Goal: Book appointment/travel/reservation

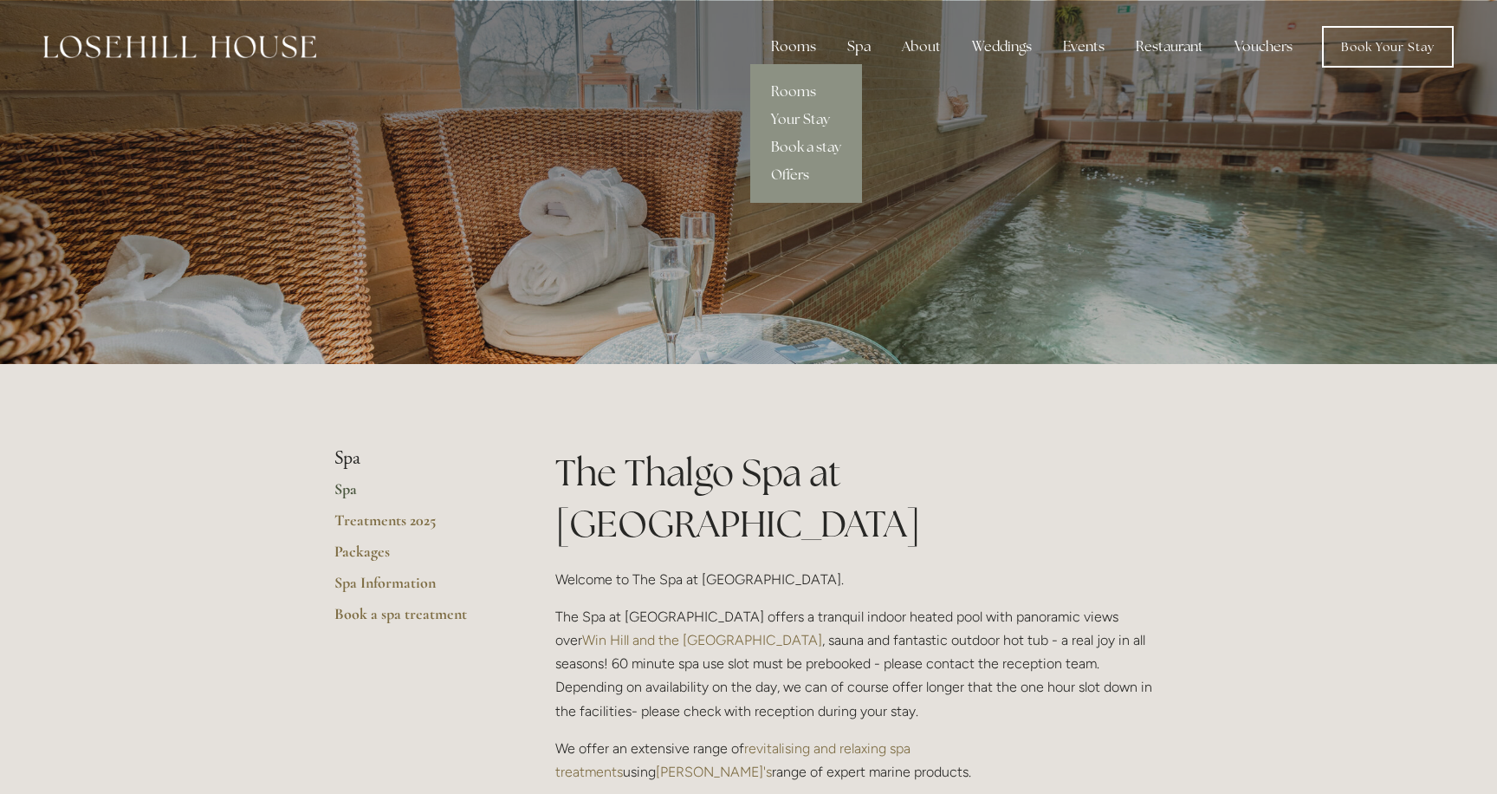
click at [788, 50] on div "Rooms" at bounding box center [793, 46] width 73 height 35
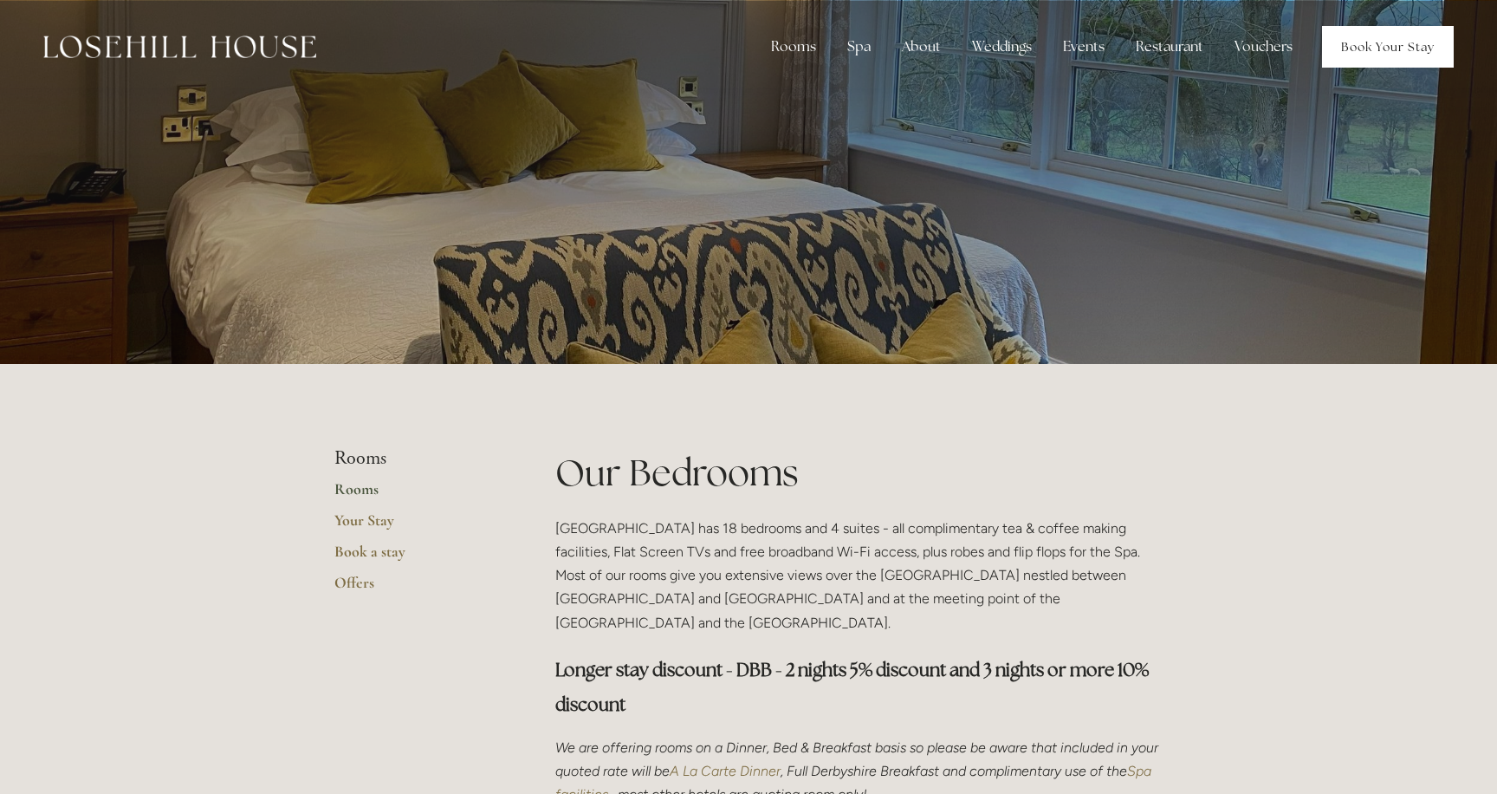
click at [1382, 42] on link "Book Your Stay" at bounding box center [1388, 47] width 132 height 42
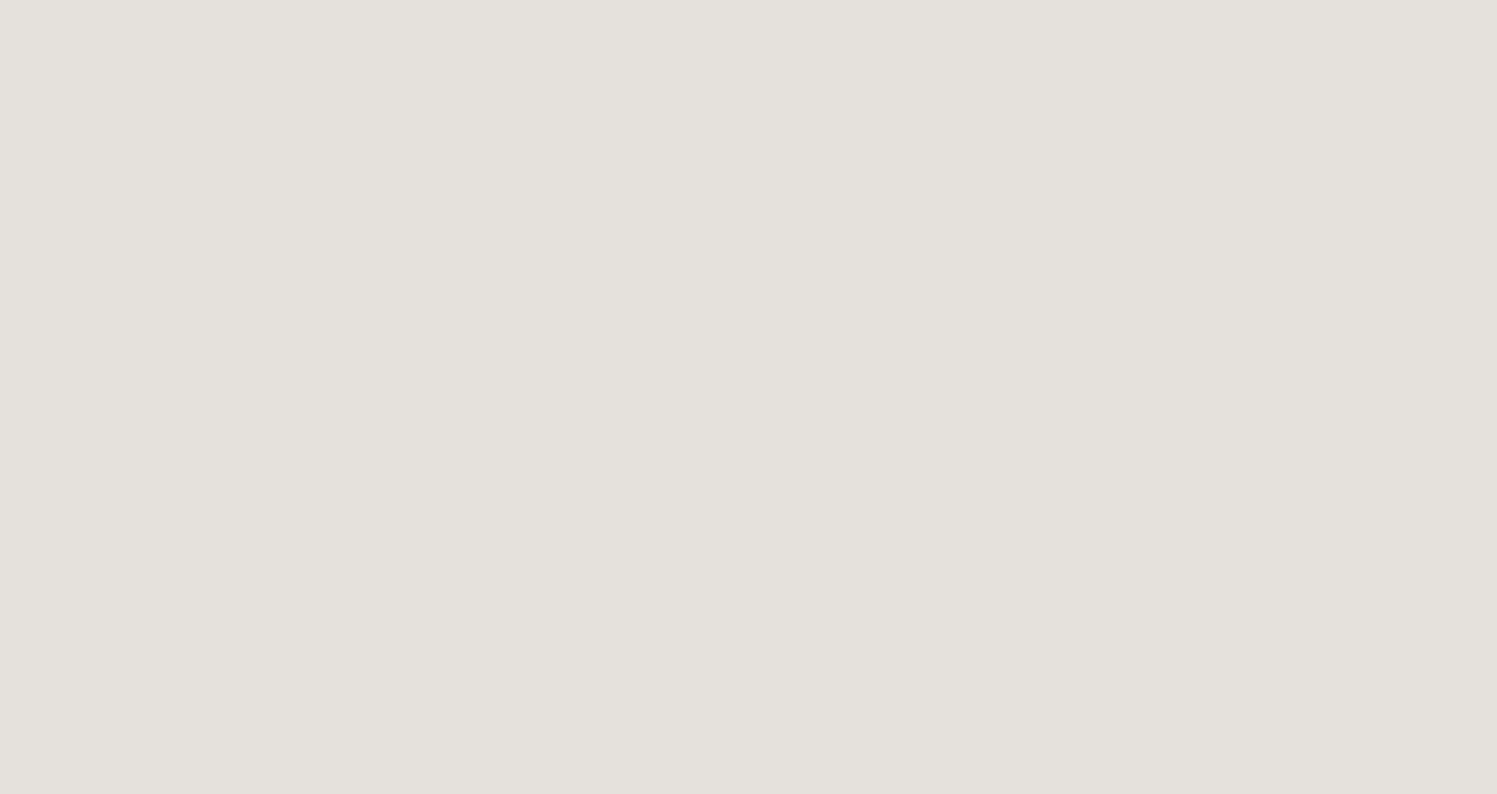
scroll to position [148, 0]
